Goal: Find specific page/section: Find specific page/section

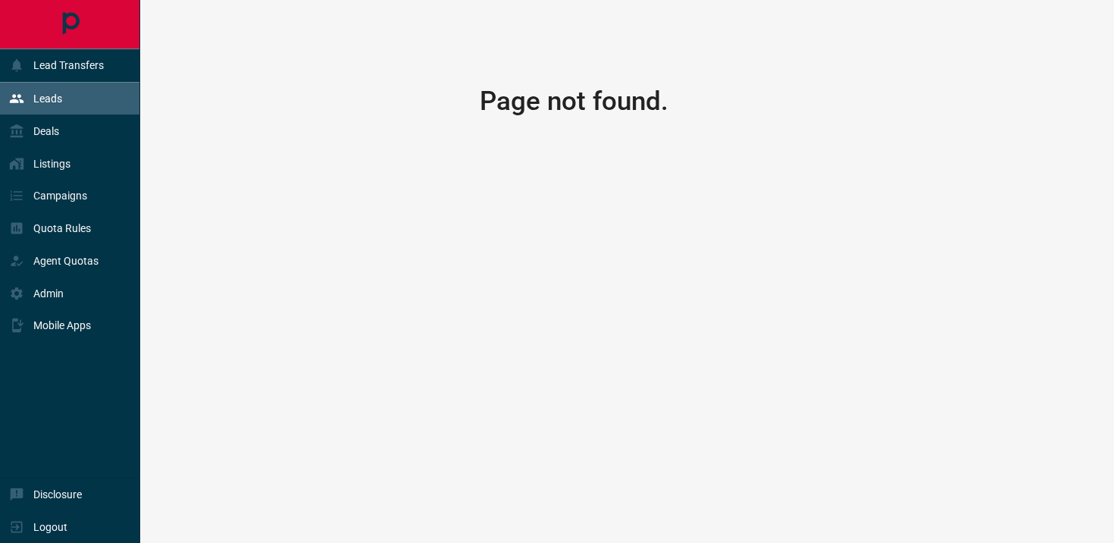
click at [50, 102] on p "Leads" at bounding box center [47, 98] width 29 height 12
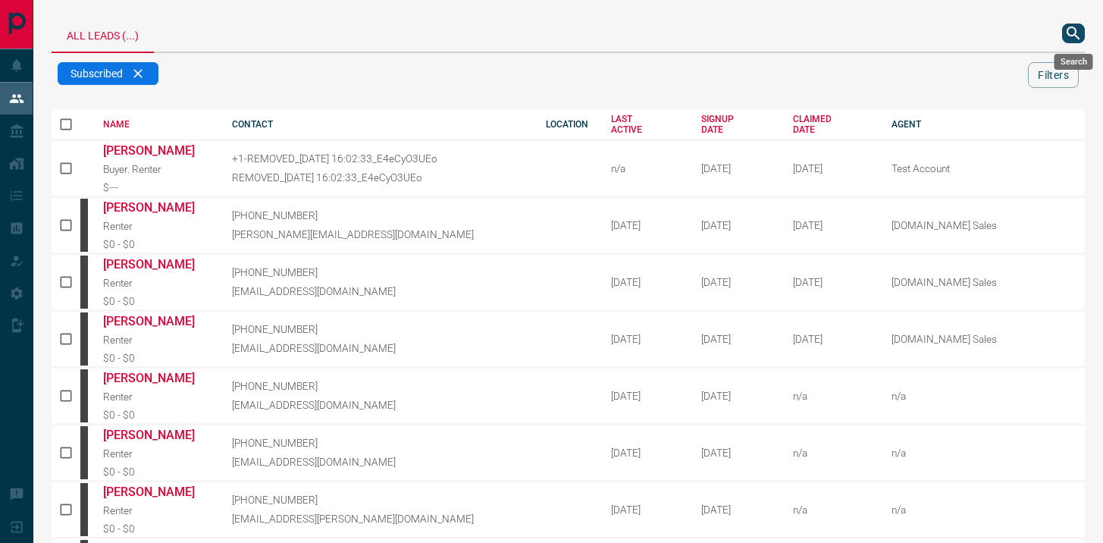
click at [1071, 35] on icon "search button" at bounding box center [1073, 33] width 13 height 13
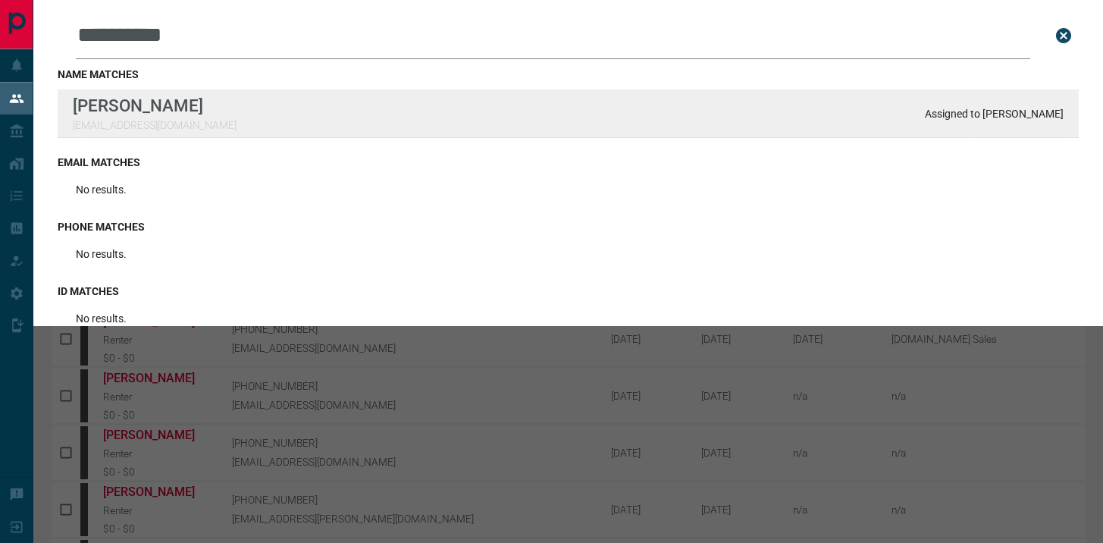
type input "**********"
